Goal: Task Accomplishment & Management: Complete application form

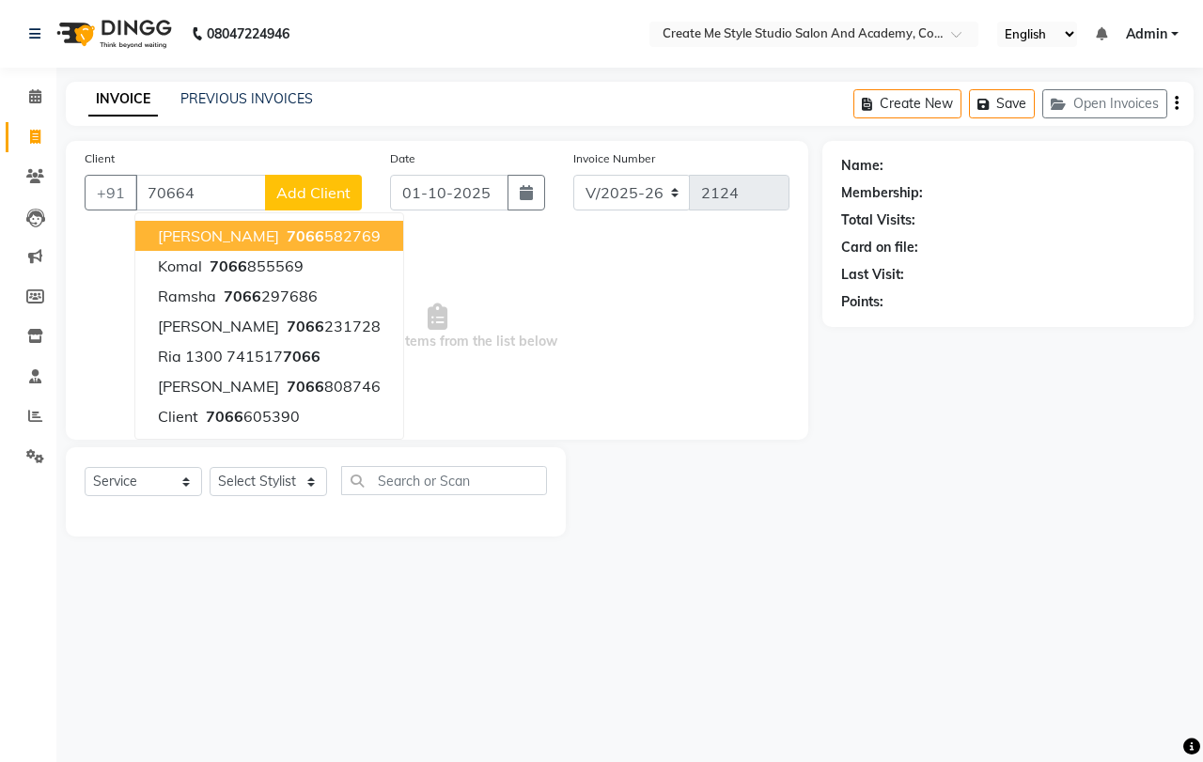
select select "8253"
select select "service"
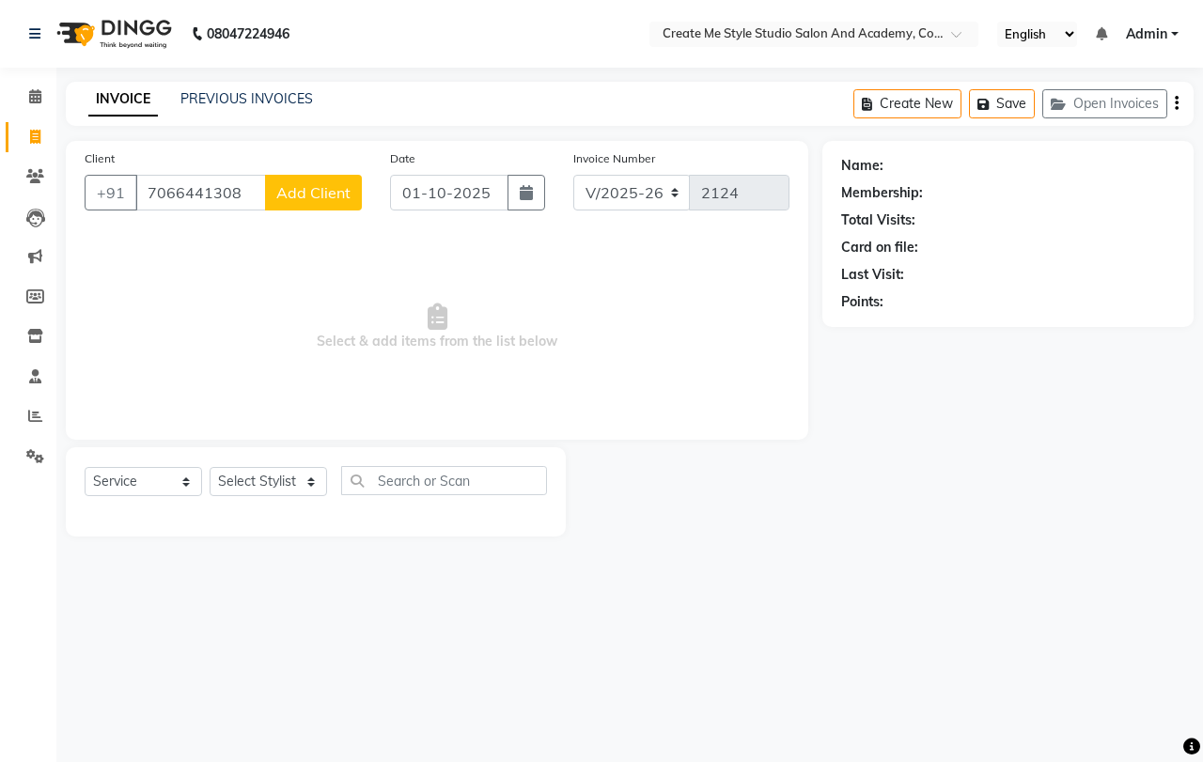
type input "7066441308"
click at [330, 190] on span "Add Client" at bounding box center [313, 192] width 74 height 19
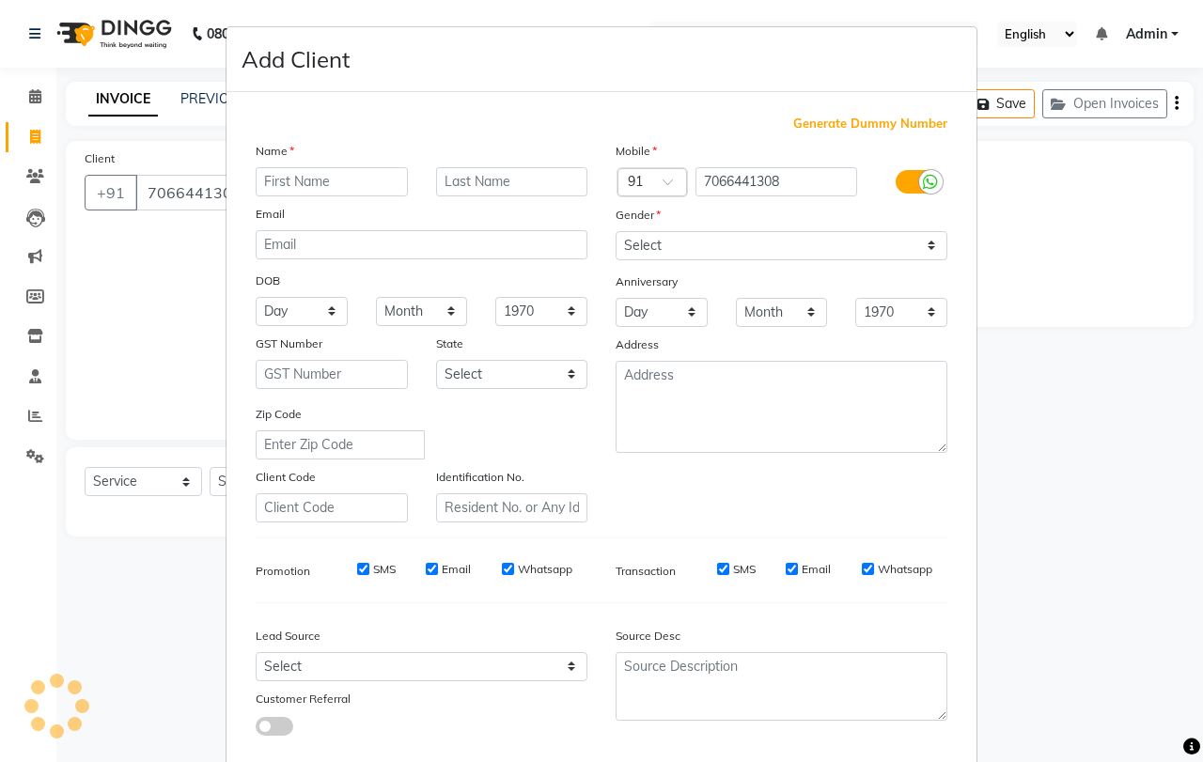
click at [337, 177] on input "text" at bounding box center [332, 181] width 152 height 29
type input "[PERSON_NAME]"
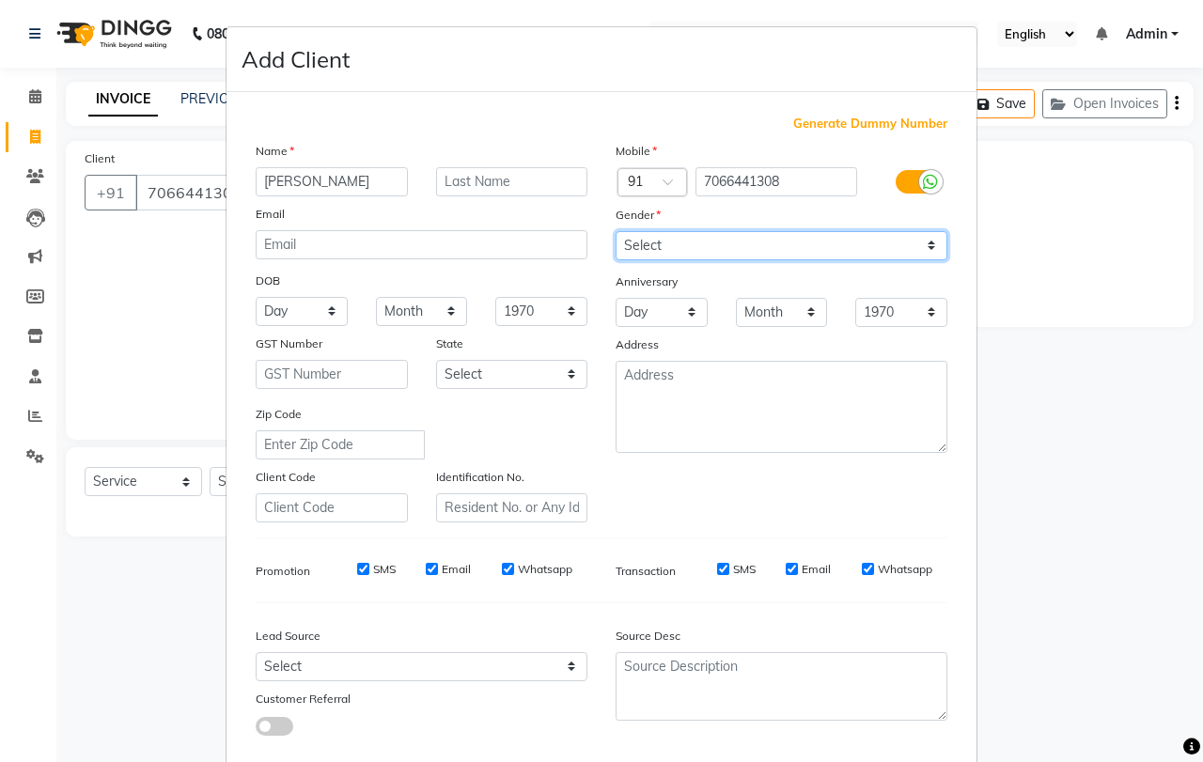
drag, startPoint x: 716, startPoint y: 241, endPoint x: 712, endPoint y: 258, distance: 17.3
click at [715, 242] on select "Select [DEMOGRAPHIC_DATA] [DEMOGRAPHIC_DATA] Other Prefer Not To Say" at bounding box center [781, 245] width 332 height 29
select select "[DEMOGRAPHIC_DATA]"
click at [615, 231] on select "Select [DEMOGRAPHIC_DATA] [DEMOGRAPHIC_DATA] Other Prefer Not To Say" at bounding box center [781, 245] width 332 height 29
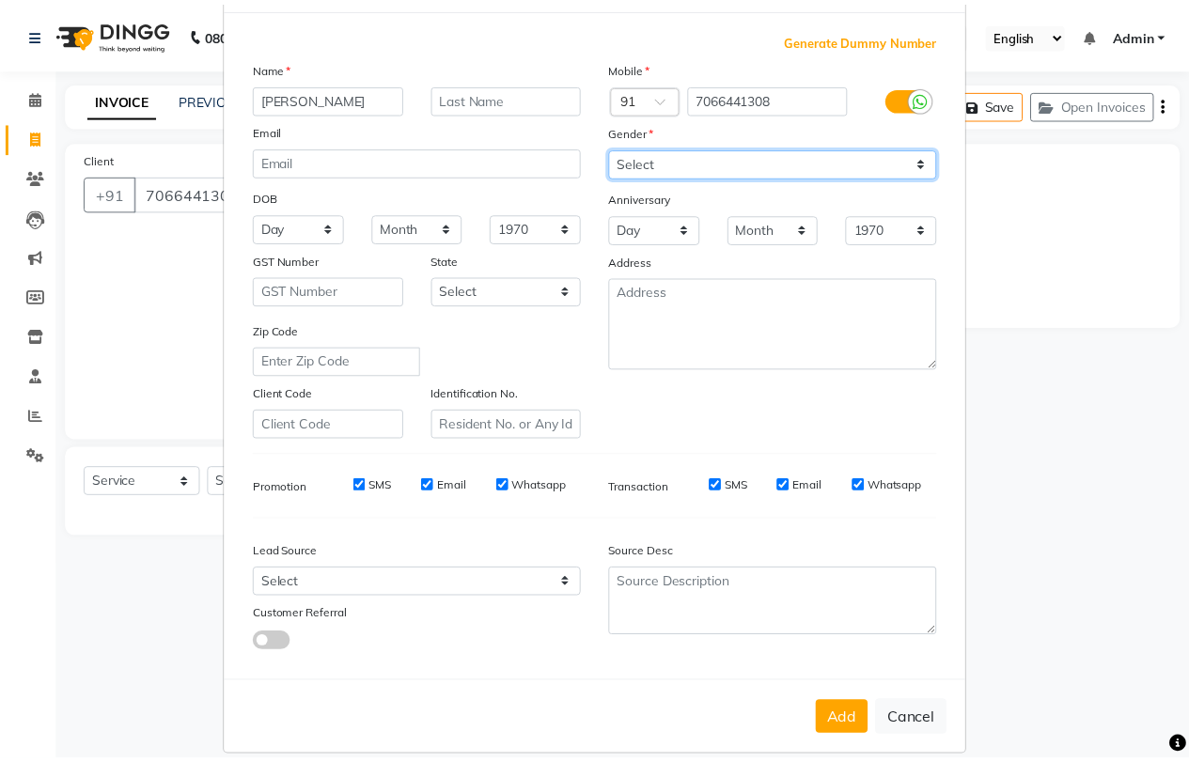
scroll to position [105, 0]
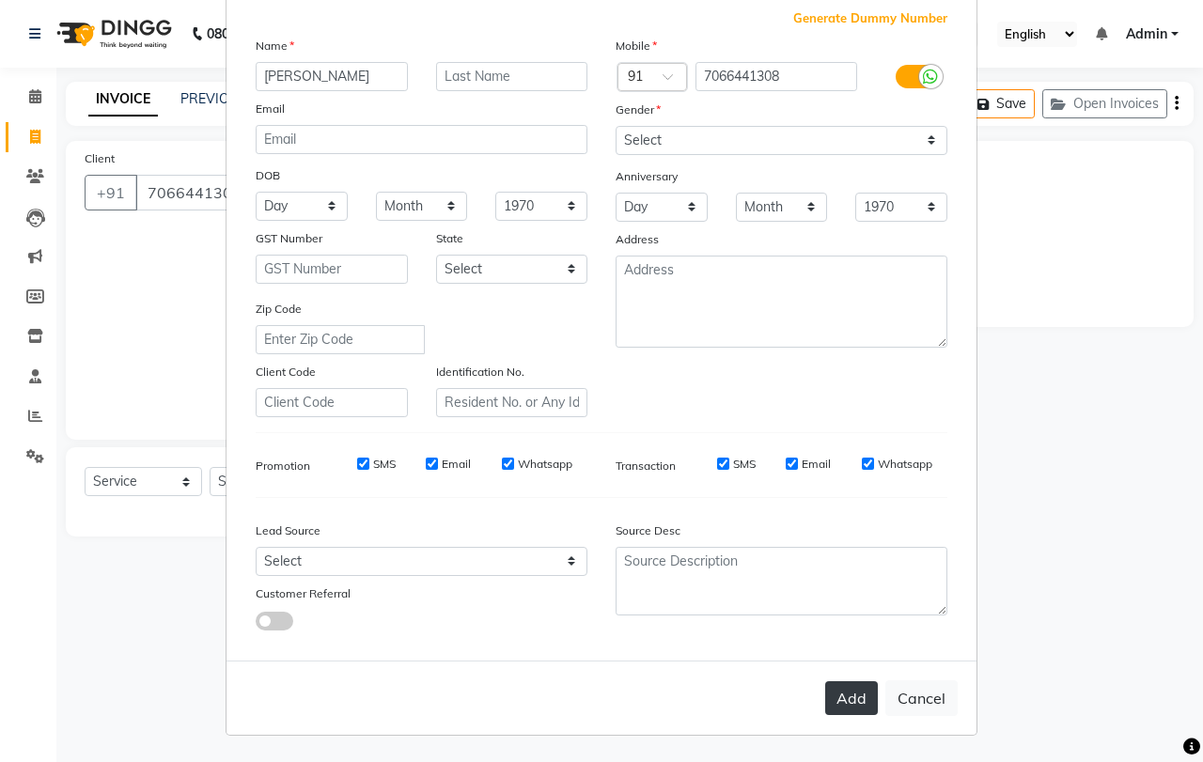
click at [848, 689] on button "Add" at bounding box center [851, 698] width 53 height 34
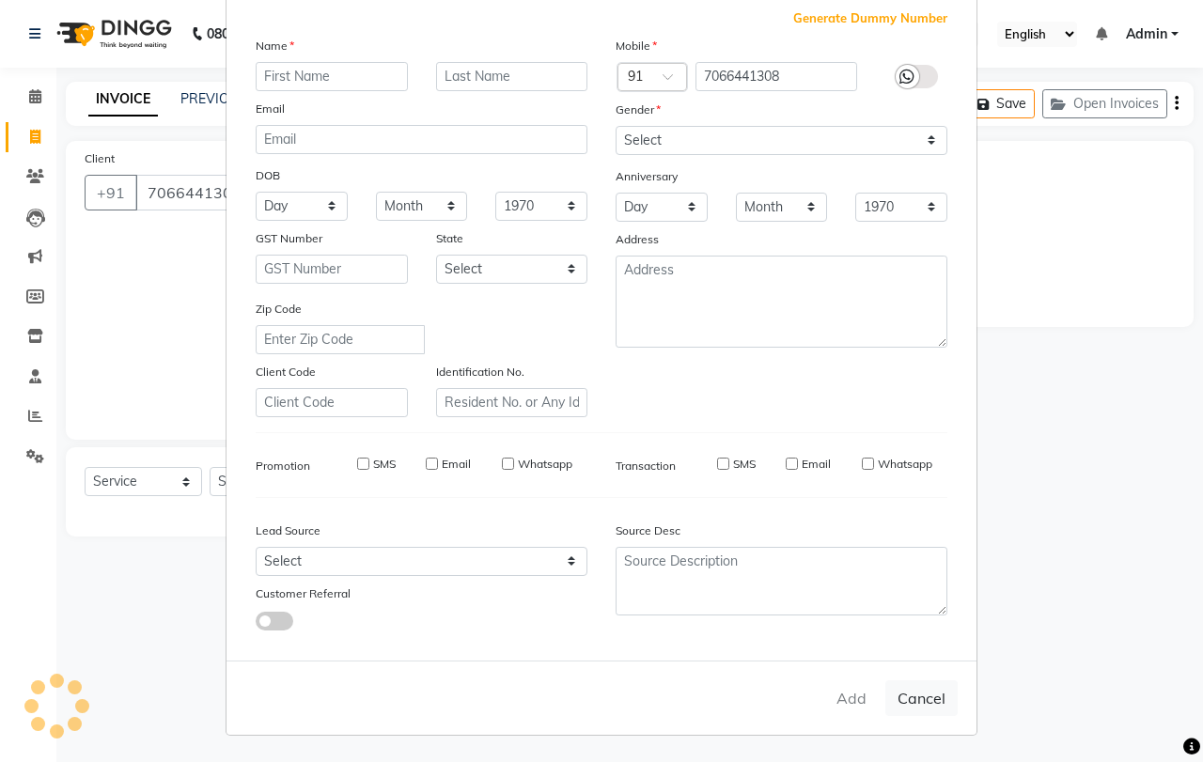
select select
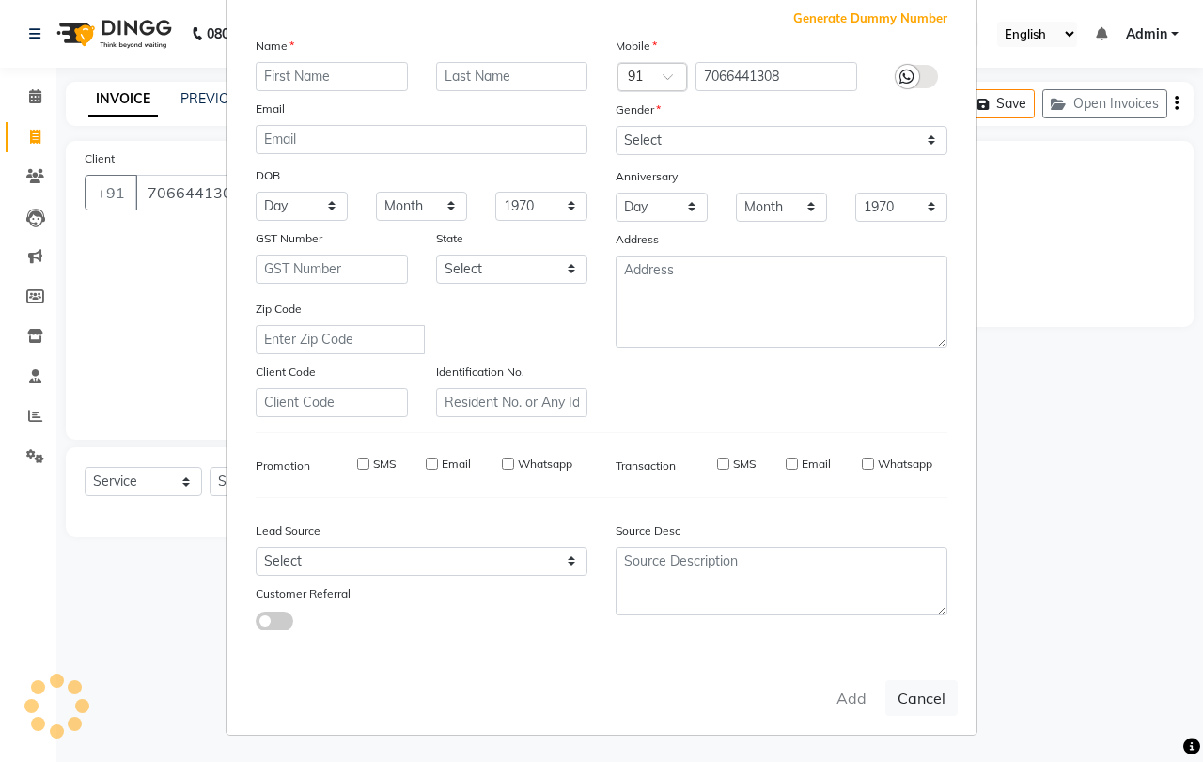
select select
checkbox input "false"
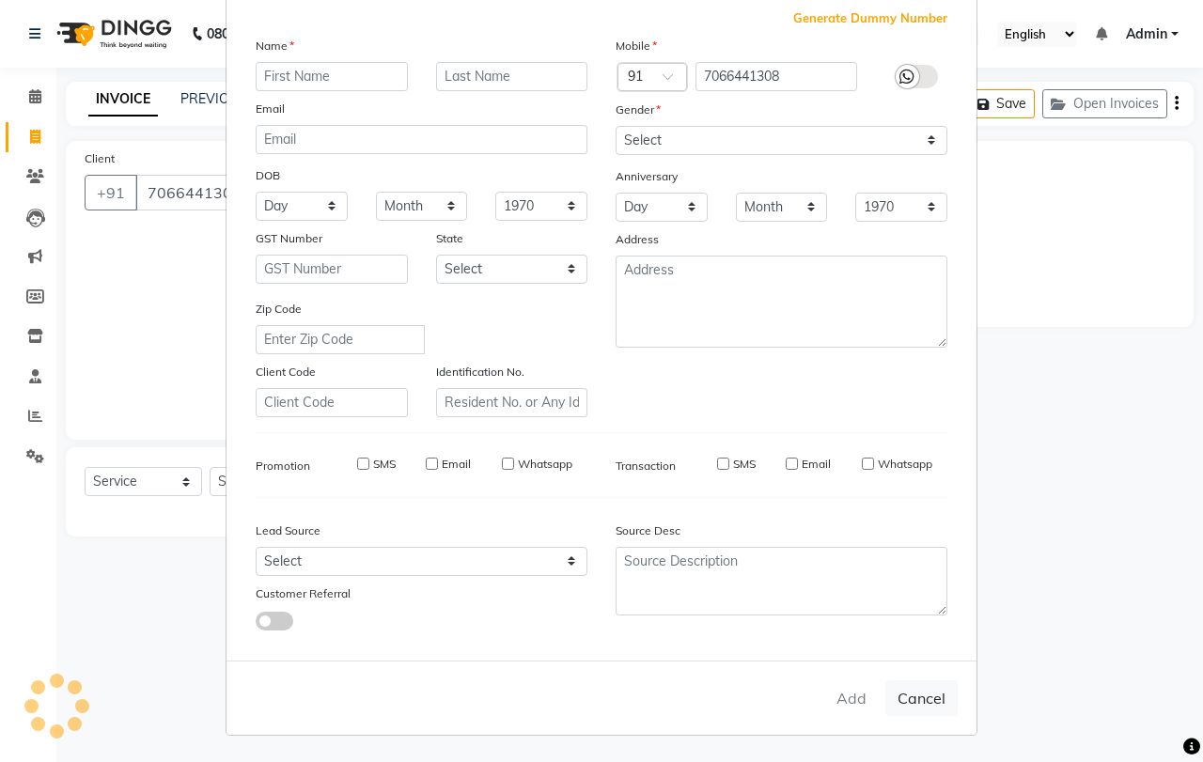
checkbox input "false"
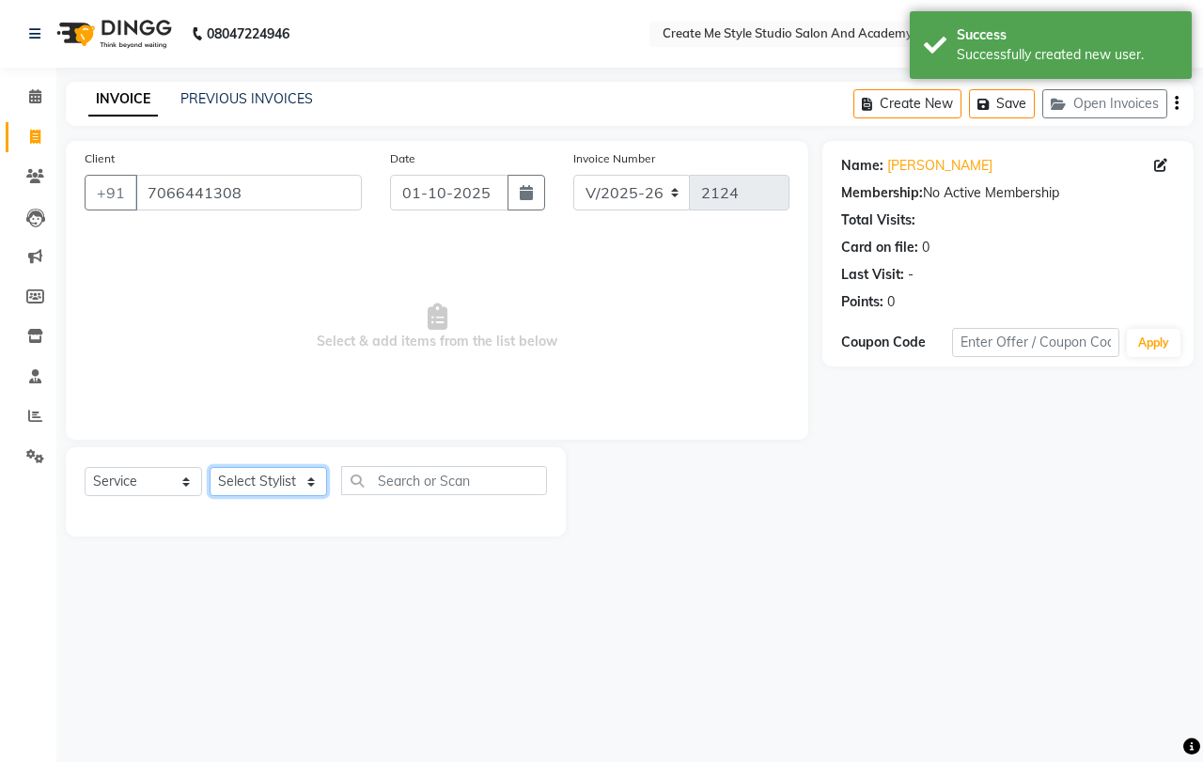
click at [270, 490] on select "Select Stylist [PERSON_NAME] sir Archana.B mam Archana.S mam TS [PERSON_NAME] m…" at bounding box center [268, 481] width 117 height 29
select select "79117"
click at [210, 467] on select "Select Stylist [PERSON_NAME] sir Archana.B mam Archana.S mam TS [PERSON_NAME] m…" at bounding box center [268, 481] width 117 height 29
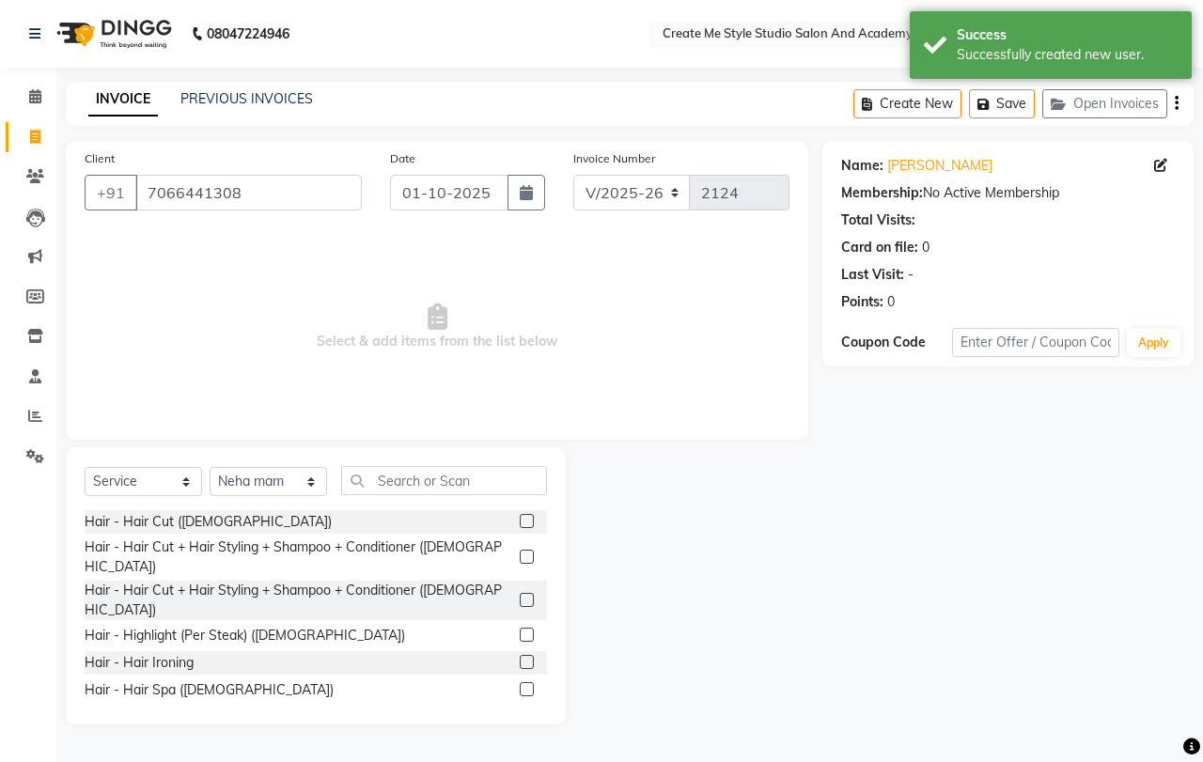
drag, startPoint x: 512, startPoint y: 526, endPoint x: 508, endPoint y: 515, distance: 11.9
click at [520, 521] on label at bounding box center [527, 521] width 14 height 14
click at [520, 521] on input "checkbox" at bounding box center [526, 522] width 12 height 12
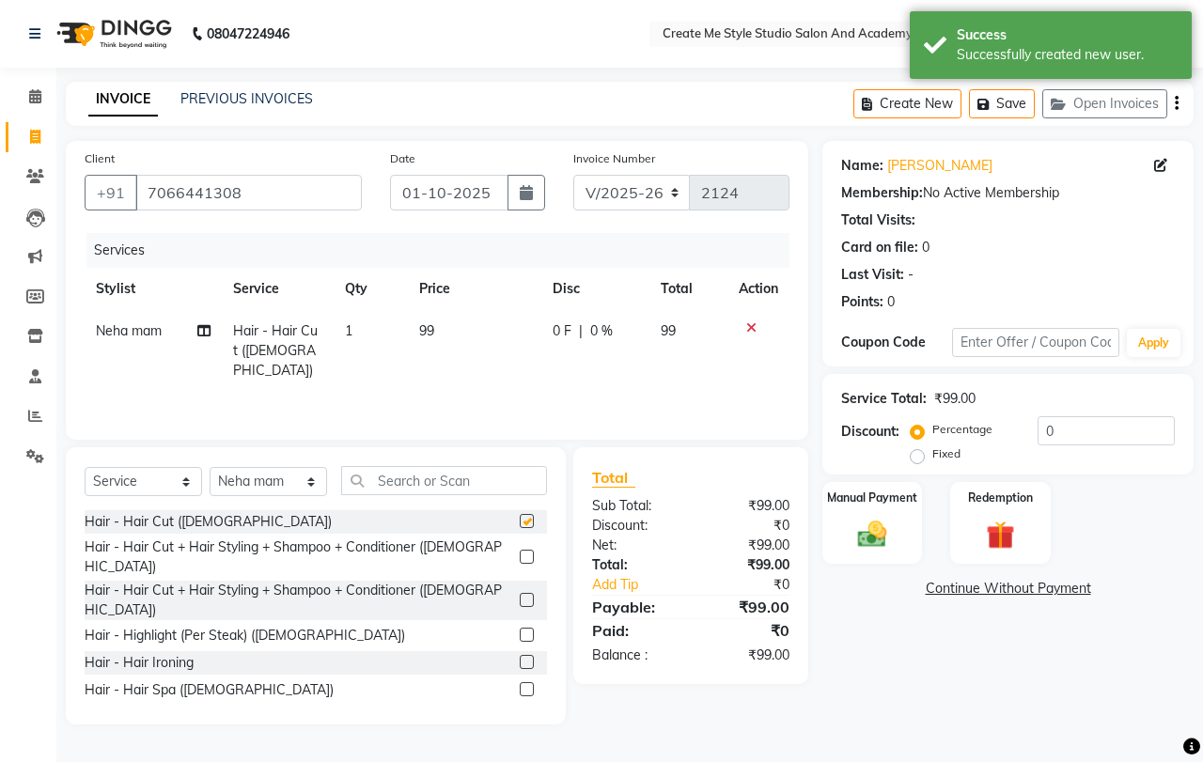
checkbox input "false"
click at [468, 336] on td "99" at bounding box center [474, 351] width 133 height 82
select select "79117"
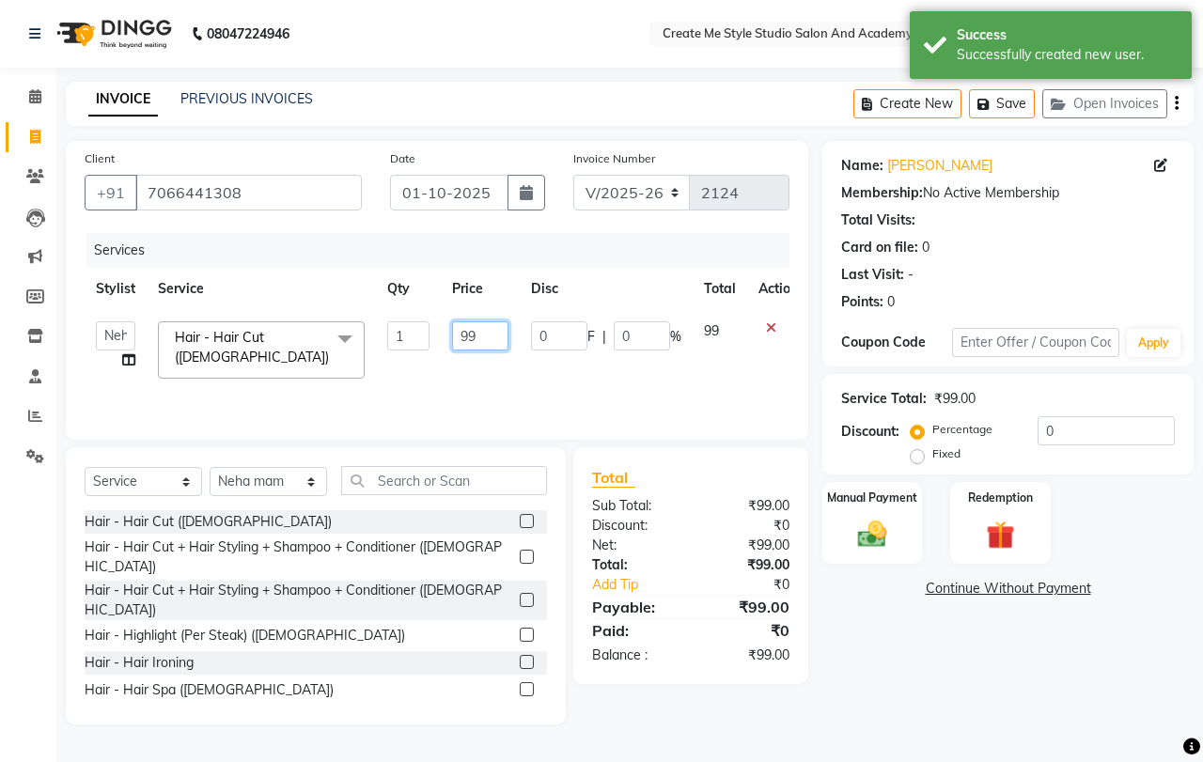
click at [491, 338] on input "99" at bounding box center [480, 335] width 56 height 29
type input "9"
type input "200"
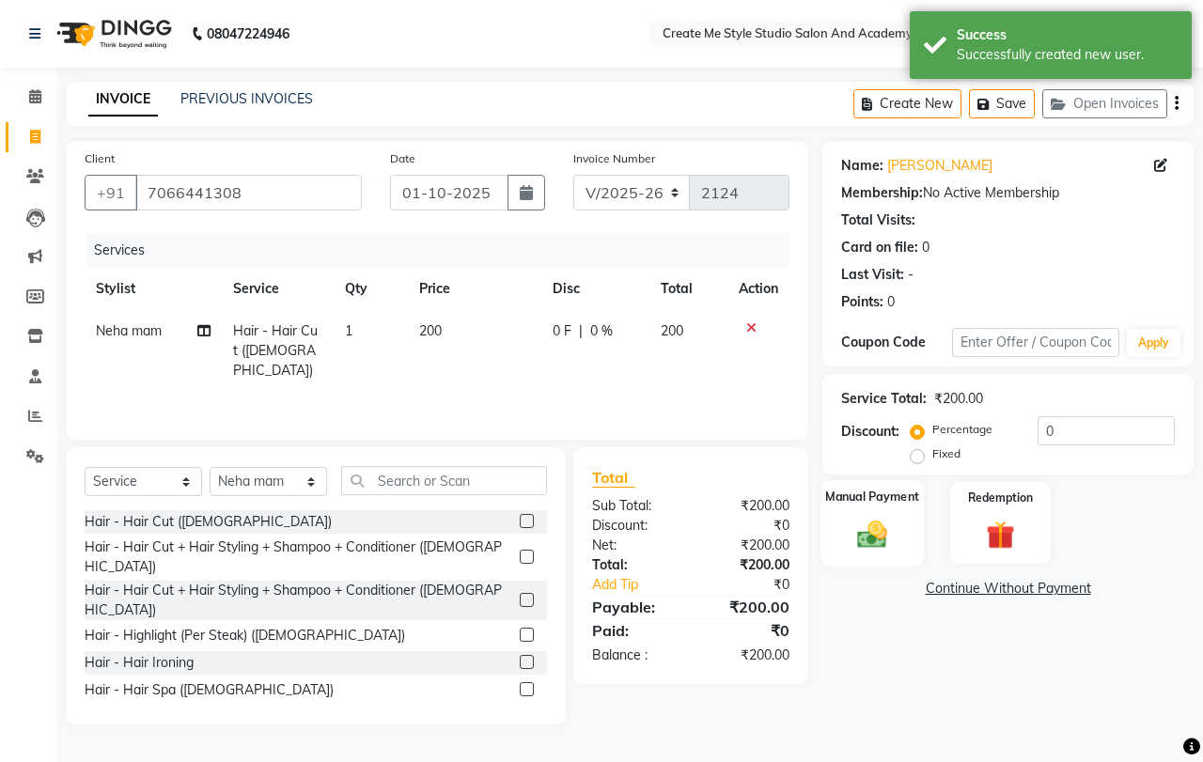
click at [841, 516] on div "Manual Payment" at bounding box center [872, 523] width 104 height 86
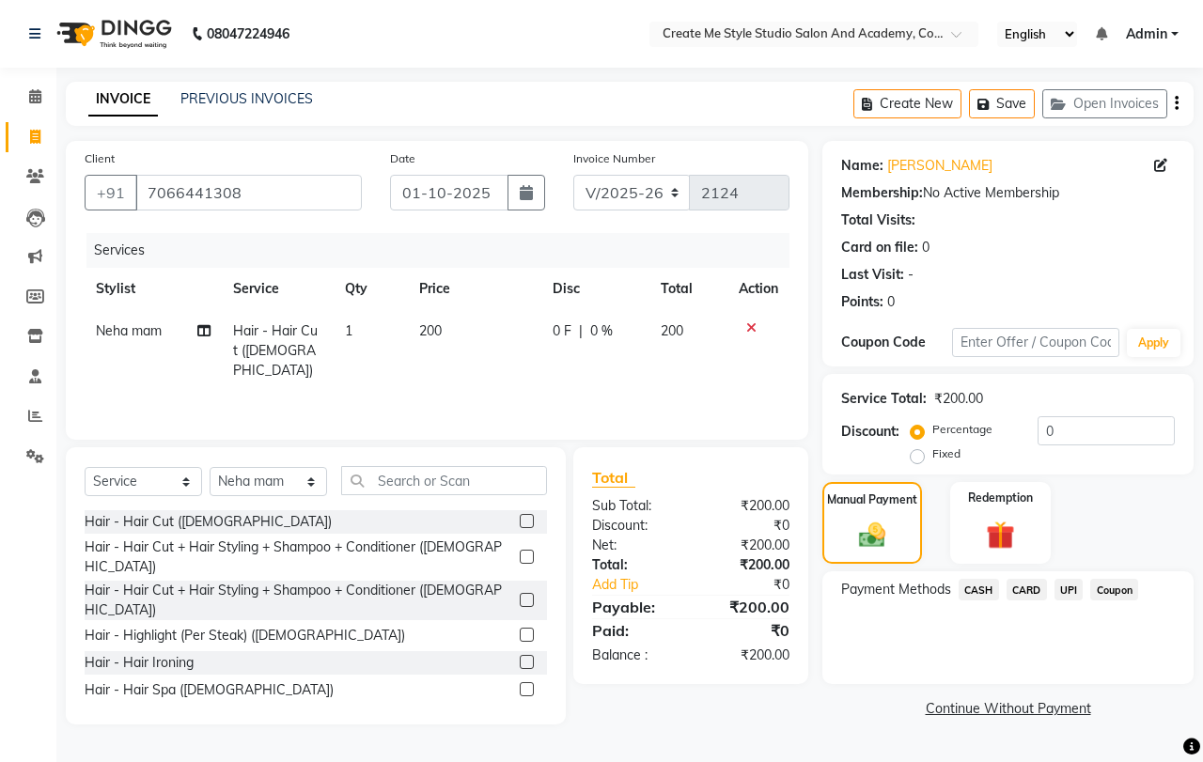
click at [1068, 585] on span "UPI" at bounding box center [1068, 590] width 29 height 22
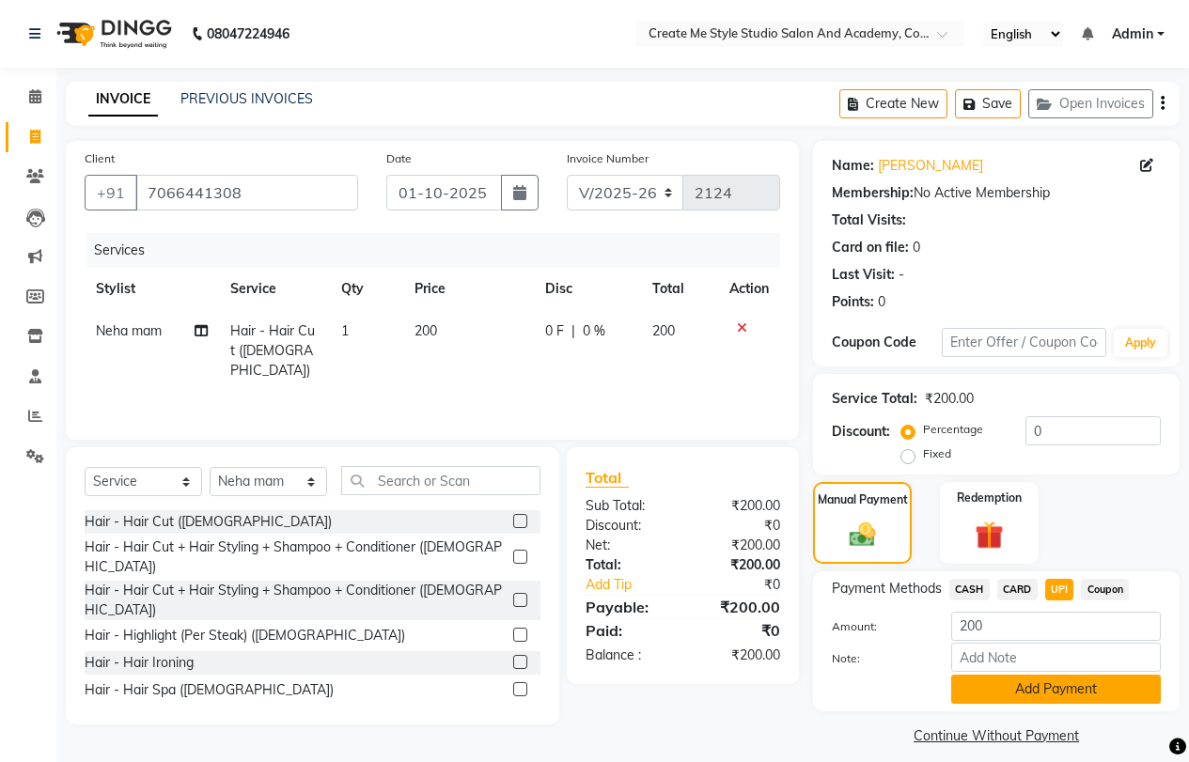
click at [1030, 689] on button "Add Payment" at bounding box center [1056, 689] width 210 height 29
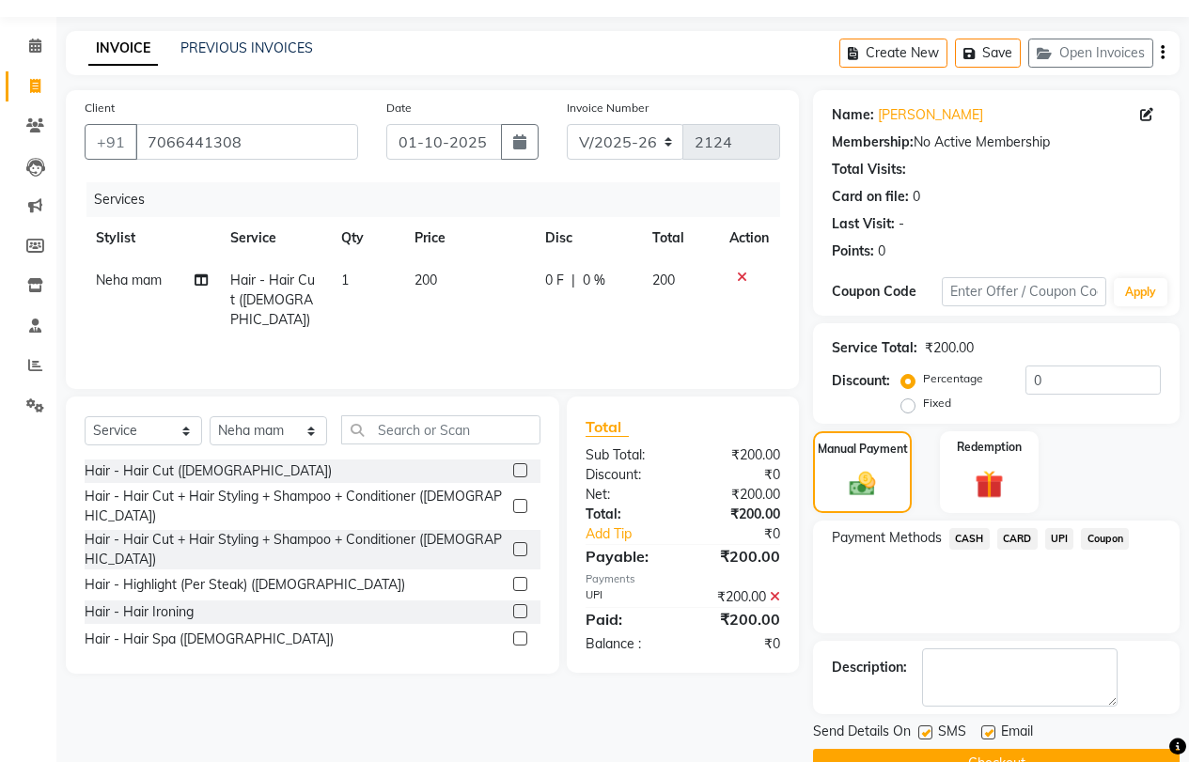
scroll to position [95, 0]
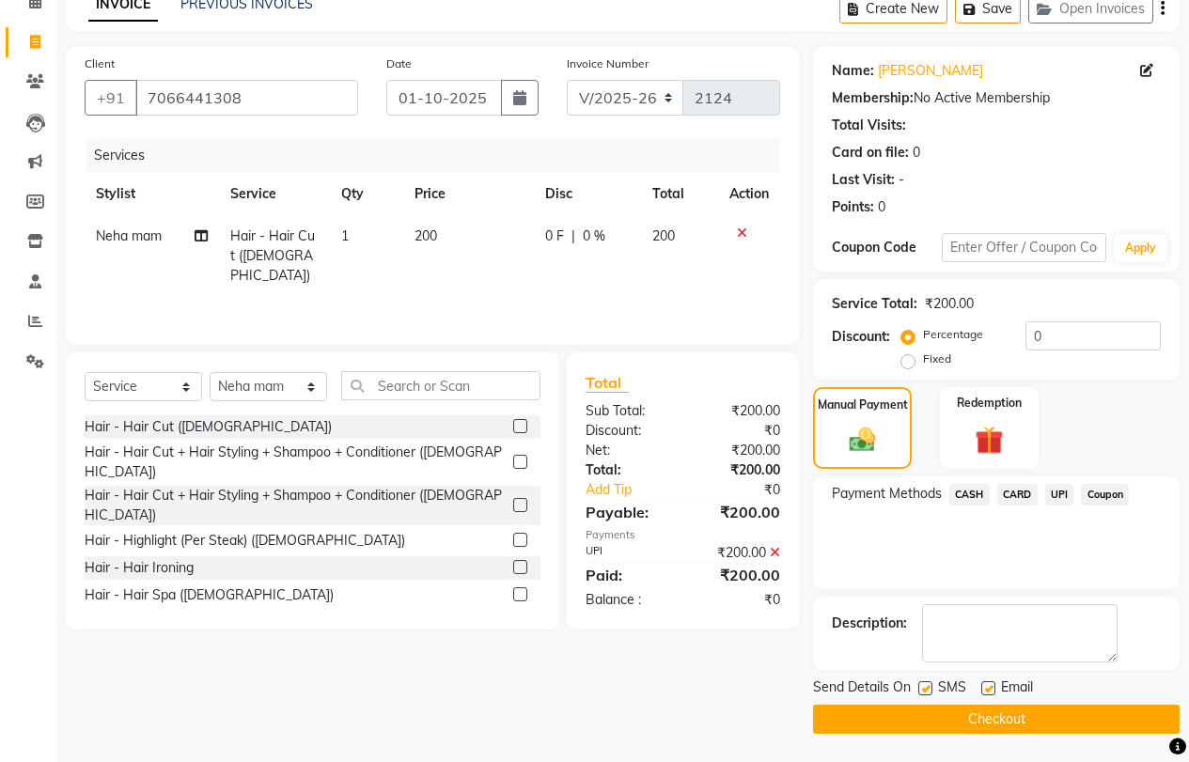
click at [987, 712] on button "Checkout" at bounding box center [996, 719] width 366 height 29
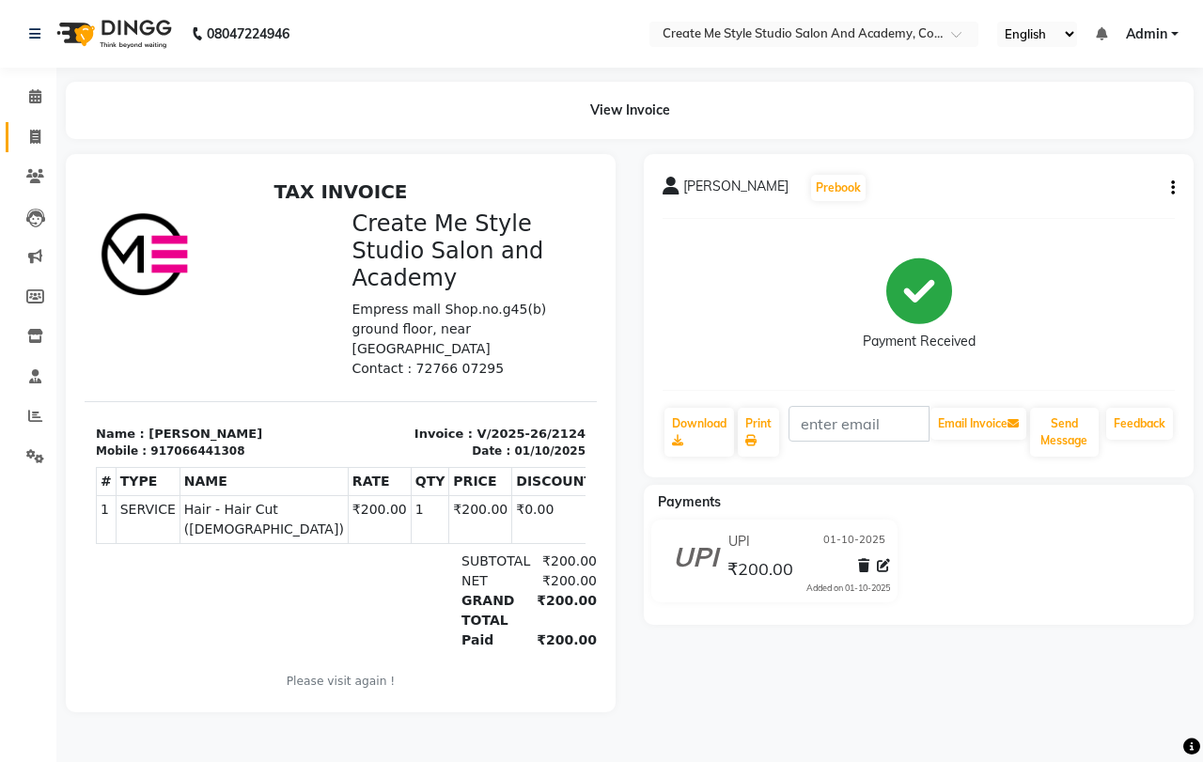
click at [36, 138] on icon at bounding box center [35, 137] width 10 height 14
select select "service"
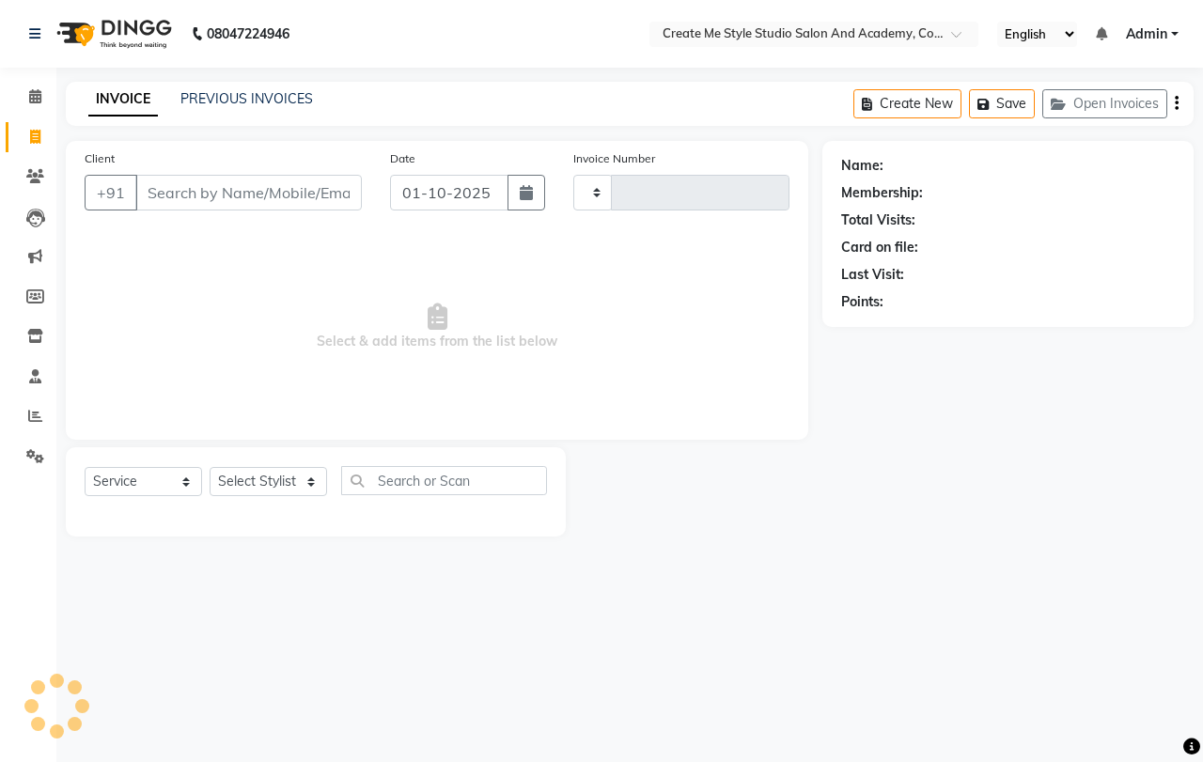
type input "2125"
select select "8253"
click at [239, 192] on input "Client" at bounding box center [248, 193] width 226 height 36
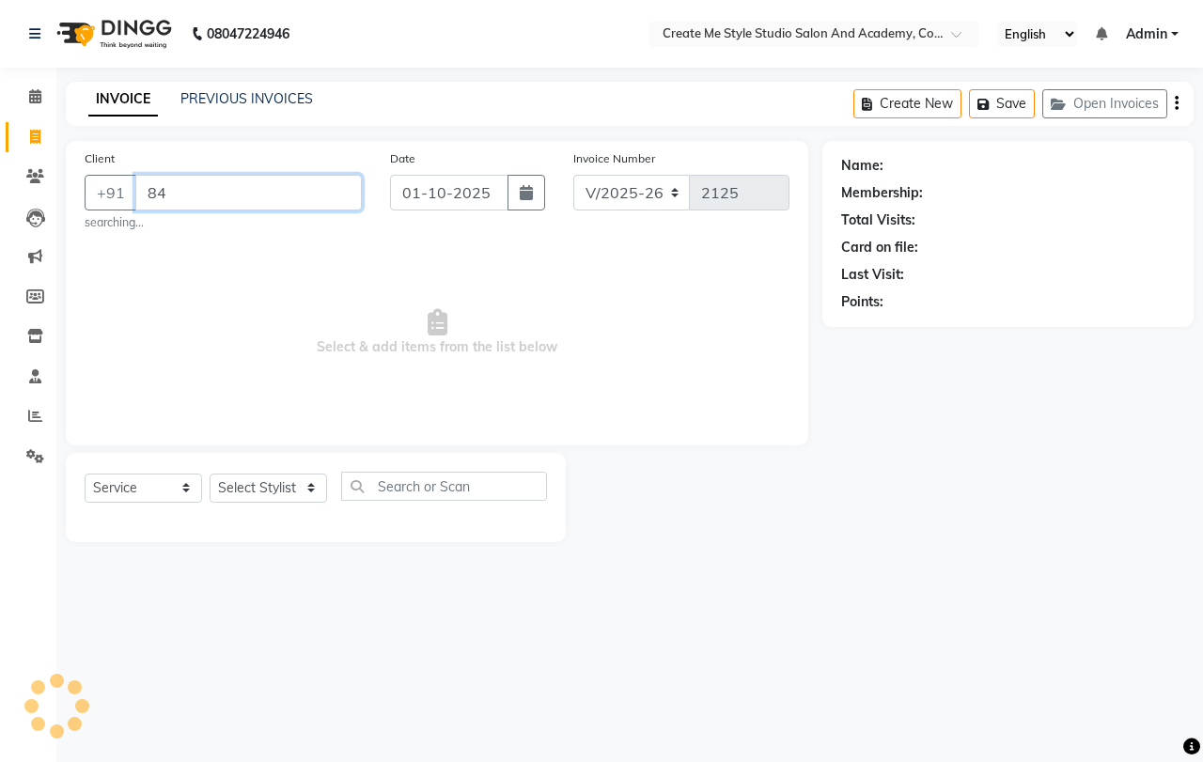
type input "8"
click at [39, 137] on icon at bounding box center [35, 137] width 10 height 14
select select "service"
select select "8253"
type input "2125"
